Goal: Information Seeking & Learning: Learn about a topic

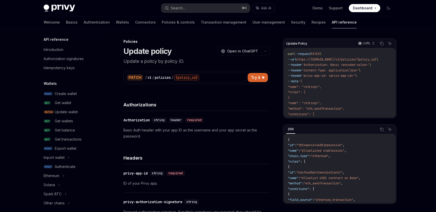
select select "*"
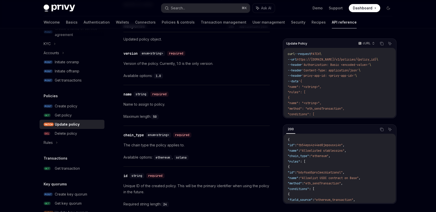
scroll to position [366, 0]
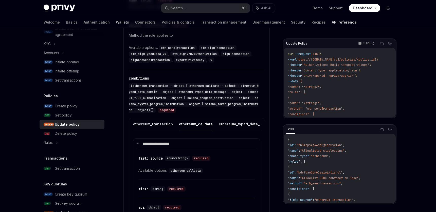
click at [116, 24] on link "Wallets" at bounding box center [122, 22] width 13 height 12
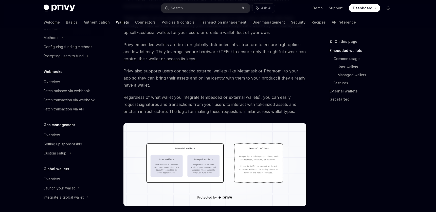
scroll to position [75, 0]
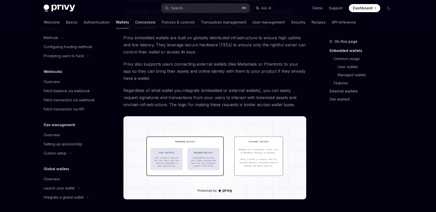
click at [135, 22] on link "Connectors" at bounding box center [145, 22] width 21 height 12
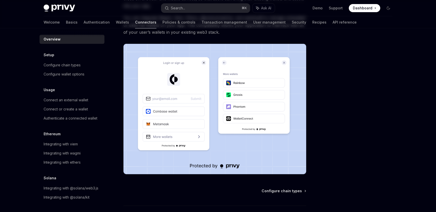
scroll to position [8, 0]
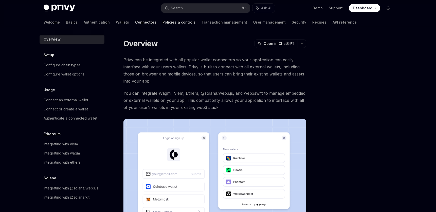
click at [162, 22] on link "Policies & controls" at bounding box center [178, 22] width 33 height 12
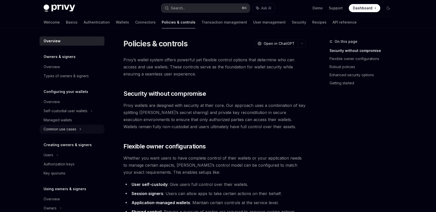
click at [66, 128] on div "Common use cases" at bounding box center [60, 129] width 33 height 6
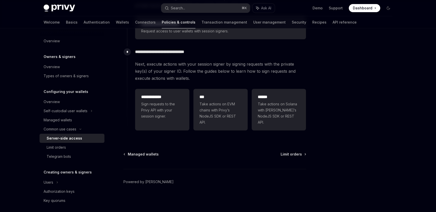
scroll to position [163, 0]
click at [68, 157] on div "Telegram bots" at bounding box center [59, 157] width 24 height 6
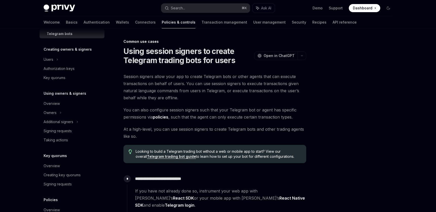
scroll to position [172, 0]
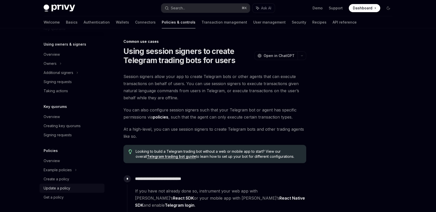
click at [62, 190] on div "Update a policy" at bounding box center [57, 188] width 27 height 6
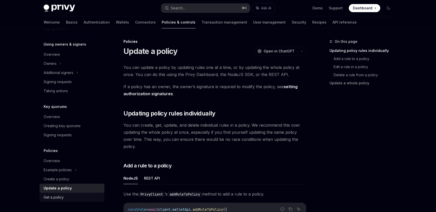
click at [61, 194] on div "Get a policy" at bounding box center [54, 197] width 20 height 6
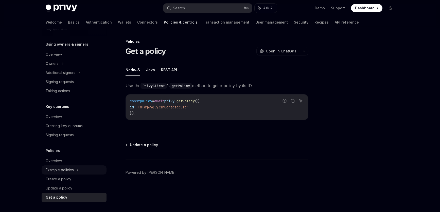
click at [64, 170] on div "Example policies" at bounding box center [60, 170] width 28 height 6
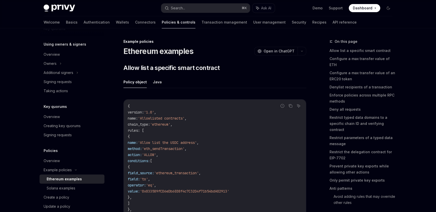
click at [69, 177] on div "Ethereum examples" at bounding box center [64, 179] width 35 height 6
type textarea "*"
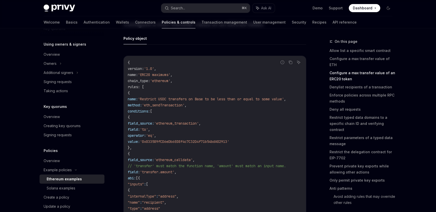
scroll to position [466, 0]
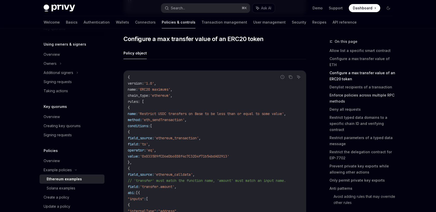
click at [349, 91] on link "Enforce policies across multiple RPC methods" at bounding box center [362, 98] width 67 height 14
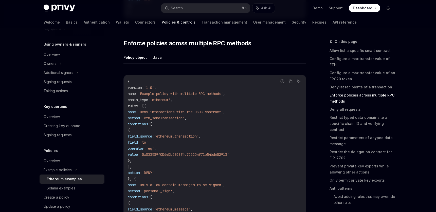
scroll to position [1078, 0]
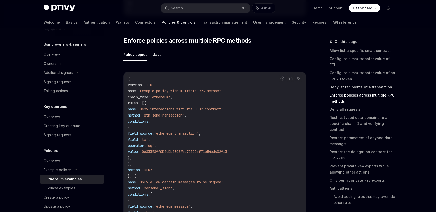
click at [350, 83] on link "Denylist recipients of a transaction" at bounding box center [362, 87] width 67 height 8
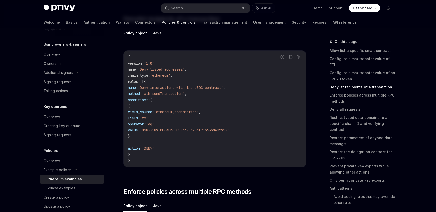
scroll to position [928, 0]
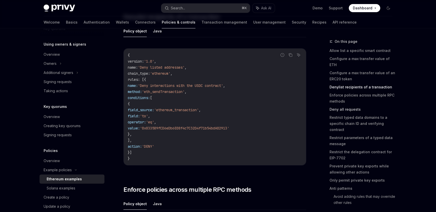
click at [340, 105] on link "Deny all requests" at bounding box center [362, 109] width 67 height 8
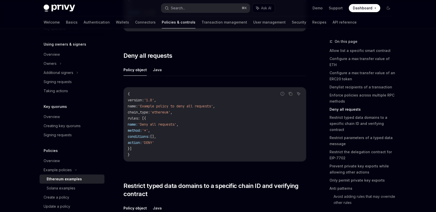
scroll to position [1323, 0]
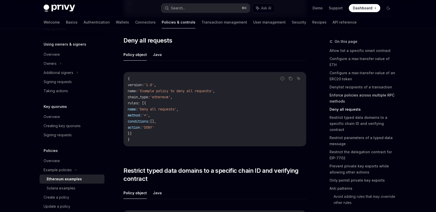
click at [337, 93] on link "Enforce policies across multiple RPC methods" at bounding box center [362, 98] width 67 height 14
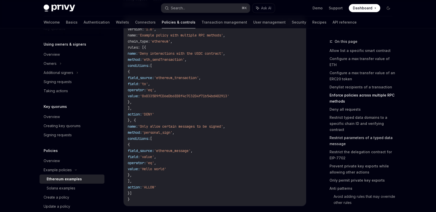
scroll to position [1136, 0]
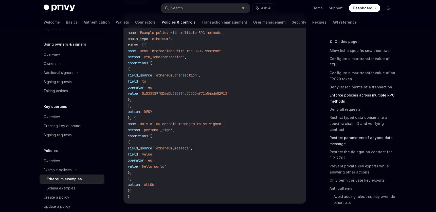
click at [336, 134] on link "Restrict parameters of a typed data message" at bounding box center [362, 141] width 67 height 14
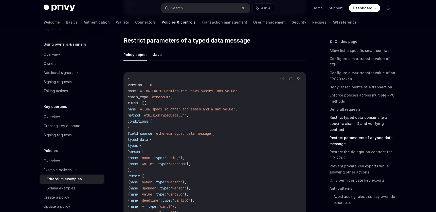
click at [341, 117] on link "Restrict typed data domains to a specific chain ID and verifying contract" at bounding box center [362, 124] width 67 height 20
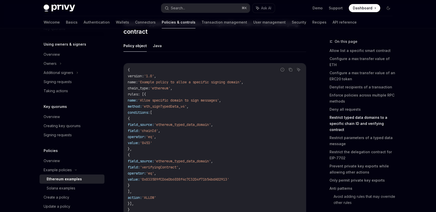
scroll to position [1483, 0]
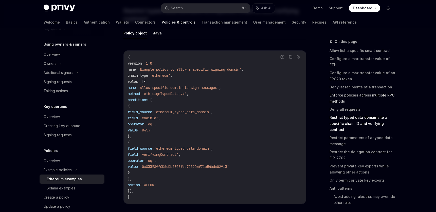
click at [360, 91] on link "Enforce policies across multiple RPC methods" at bounding box center [362, 98] width 67 height 14
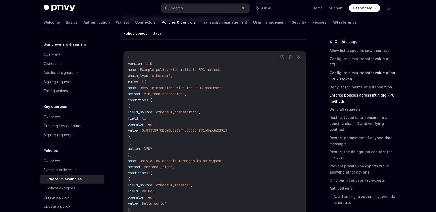
click at [355, 69] on link "Configure a max transfer value of an ERC20 token" at bounding box center [362, 76] width 67 height 14
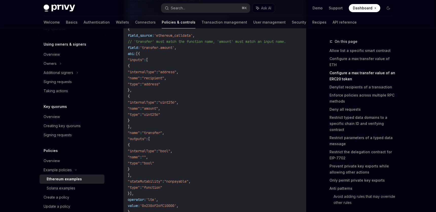
scroll to position [604, 0]
click at [130, 122] on span "}" at bounding box center [129, 121] width 2 height 5
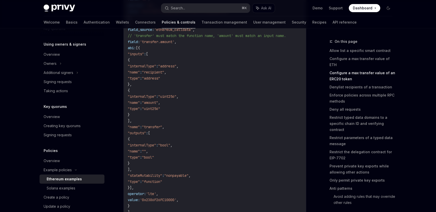
scroll to position [611, 0]
